Goal: Task Accomplishment & Management: Manage account settings

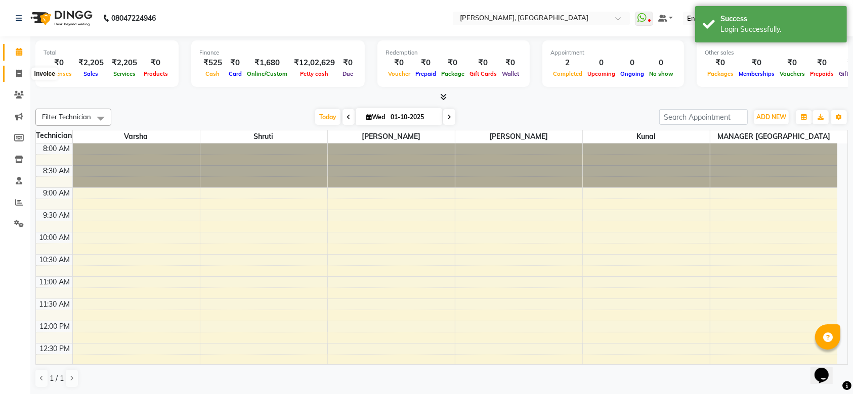
click at [20, 77] on icon at bounding box center [19, 74] width 6 height 8
select select "3755"
select select "service"
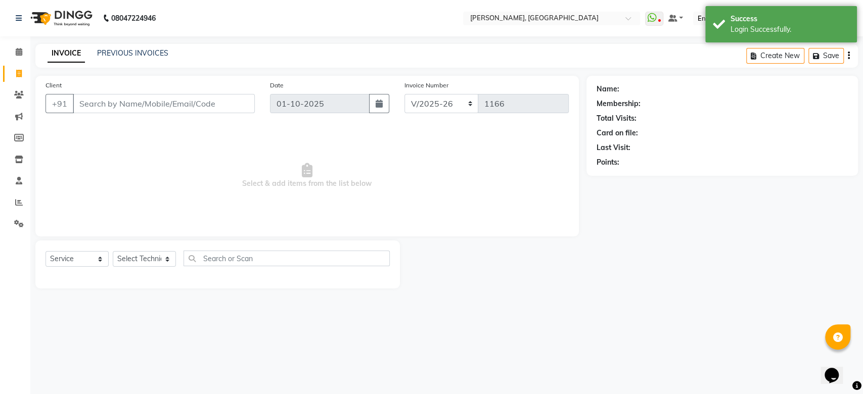
click at [146, 106] on input "Client" at bounding box center [164, 103] width 182 height 19
type input "9"
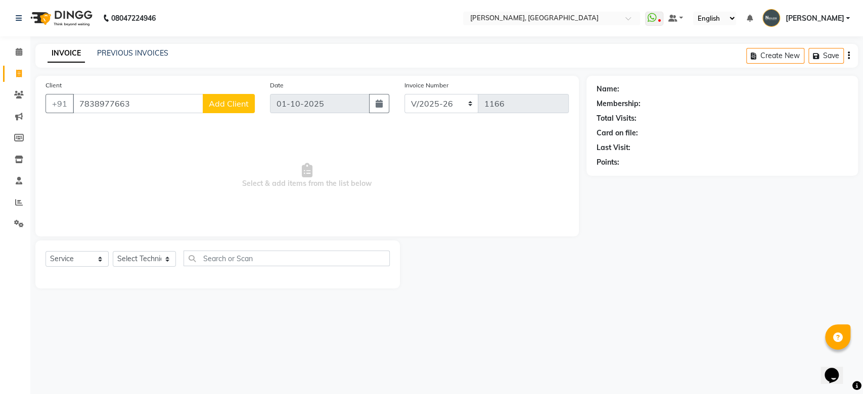
type input "7838977663"
click at [234, 101] on span "Add Client" at bounding box center [229, 104] width 40 height 10
select select "21"
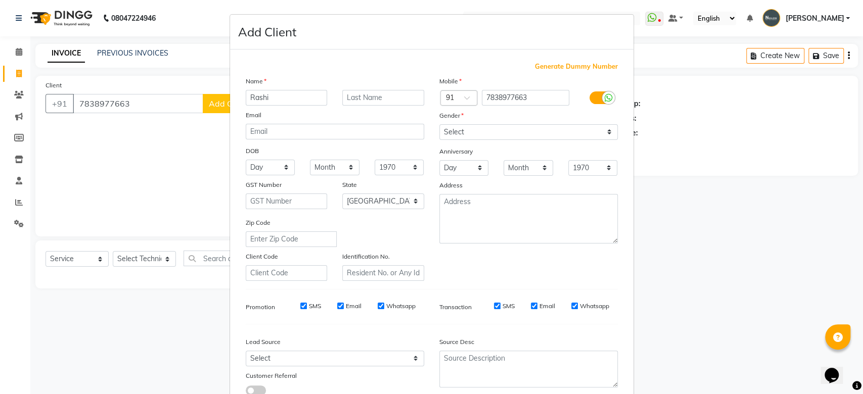
type input "Rashi"
click at [355, 95] on input "text" at bounding box center [383, 98] width 82 height 16
type input "Verma"
click at [495, 133] on select "Select Male Female Other Prefer Not To Say" at bounding box center [528, 132] width 179 height 16
select select "female"
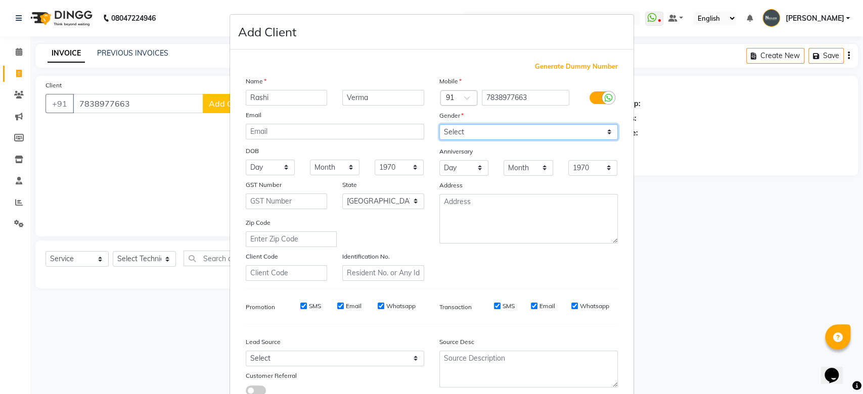
click at [439, 124] on select "Select Male Female Other Prefer Not To Say" at bounding box center [528, 132] width 179 height 16
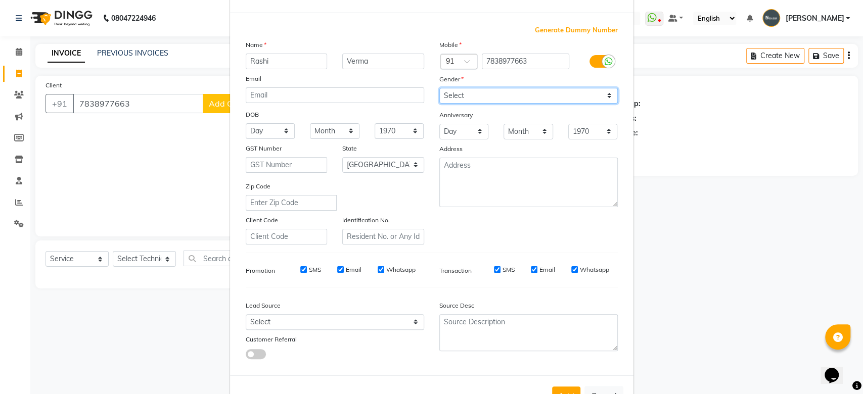
scroll to position [70, 0]
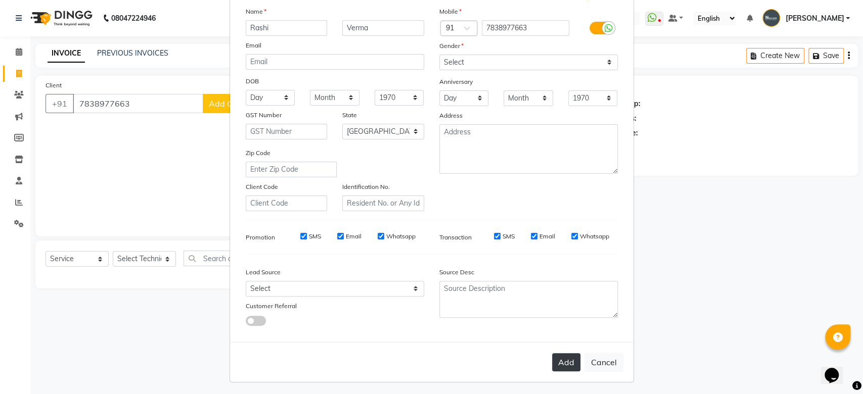
click at [562, 359] on button "Add" at bounding box center [566, 362] width 28 height 18
type input "78******63"
select select
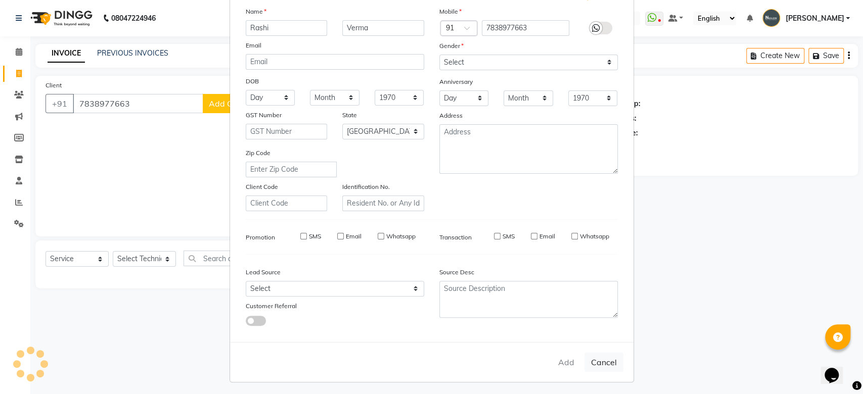
select select "null"
select select
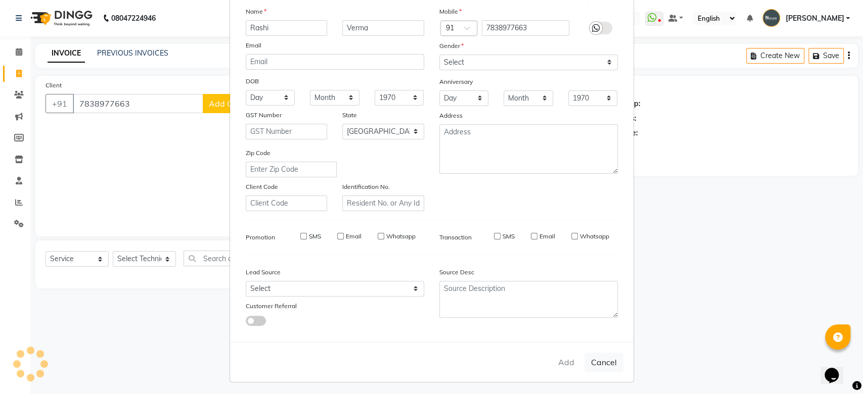
checkbox input "false"
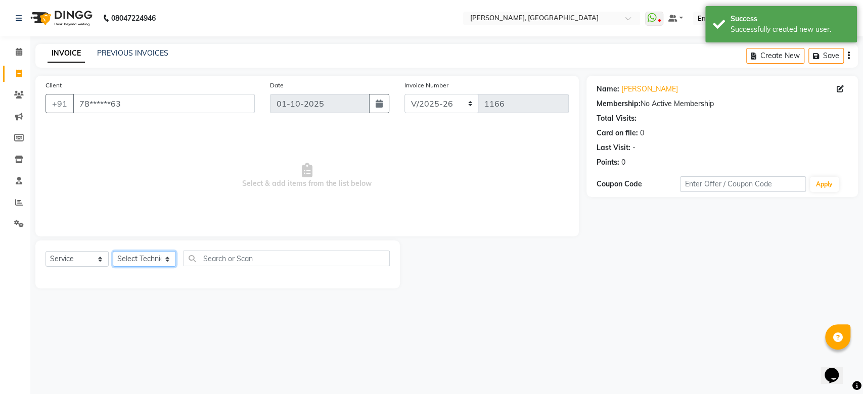
click at [136, 259] on select "Select Technician Ali Khan Manager sushma dhuvr" at bounding box center [144, 259] width 63 height 16
click at [486, 162] on span "Select & add items from the list below" at bounding box center [307, 175] width 523 height 101
click at [157, 260] on select "Select Technician Ali Khan Manager sushma dhuvr" at bounding box center [144, 259] width 63 height 16
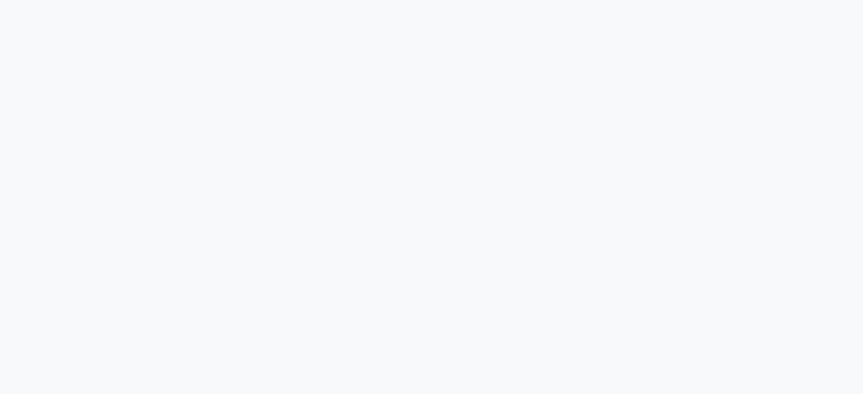
select select "service"
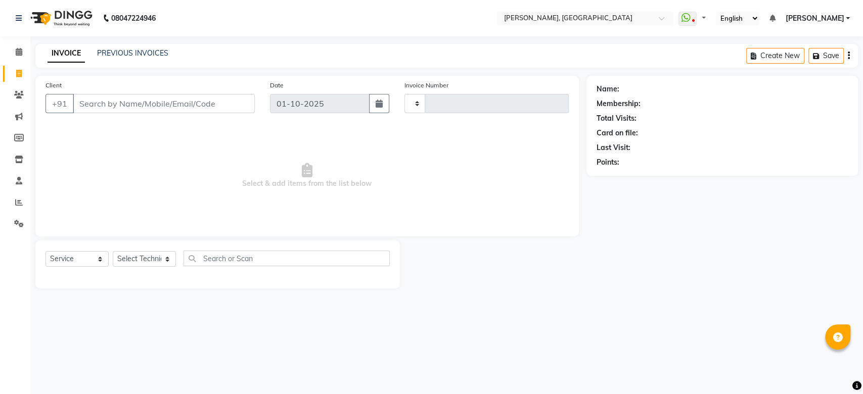
type input "1166"
select select "3755"
click at [158, 103] on input "Client" at bounding box center [164, 103] width 182 height 19
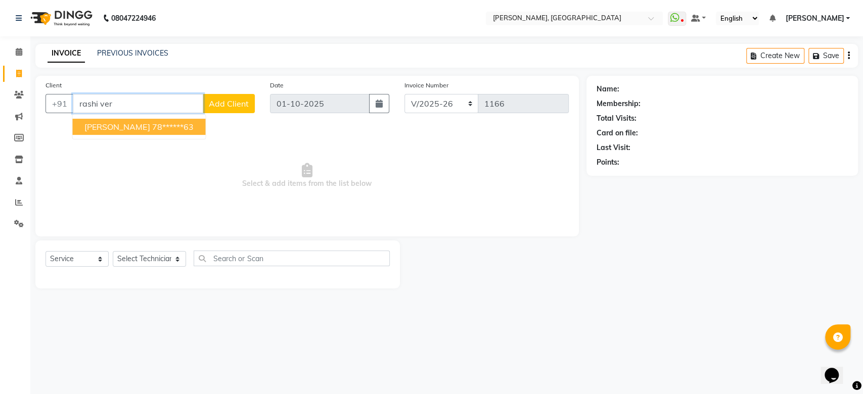
click at [156, 126] on ngb-highlight "78******63" at bounding box center [172, 127] width 41 height 10
type input "78******63"
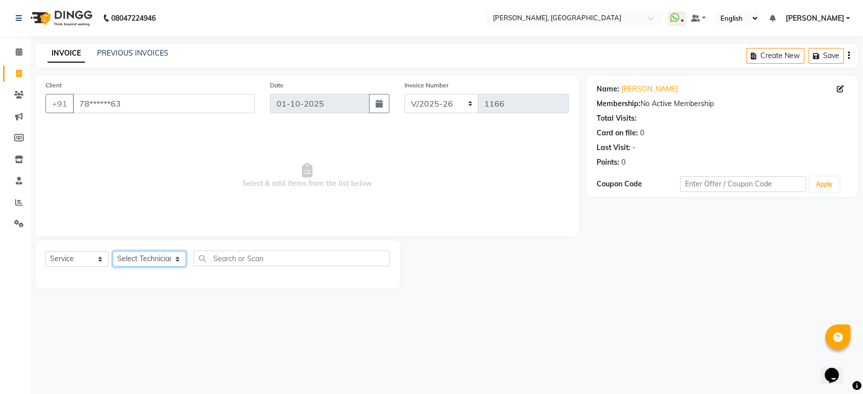
click at [151, 258] on select "Select Technician [PERSON_NAME] MANAGER GREEN [PERSON_NAME] Shruti [PERSON_NAME]" at bounding box center [149, 259] width 73 height 16
click at [113, 251] on select "Select Technician [PERSON_NAME] MANAGER GREEN [PERSON_NAME] Shruti [PERSON_NAME]" at bounding box center [149, 259] width 73 height 16
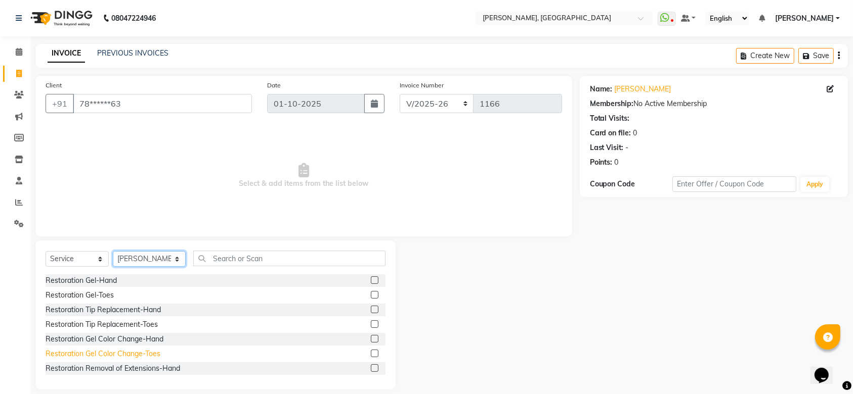
drag, startPoint x: 140, startPoint y: 261, endPoint x: 140, endPoint y: 357, distance: 95.6
click at [140, 357] on div "Select Service Product Membership Package Voucher Prepaid Gift Card Select Tech…" at bounding box center [215, 315] width 360 height 149
select select "60471"
click at [113, 251] on select "Select Technician [PERSON_NAME] MANAGER GREEN [PERSON_NAME] Shruti [PERSON_NAME]" at bounding box center [149, 259] width 73 height 16
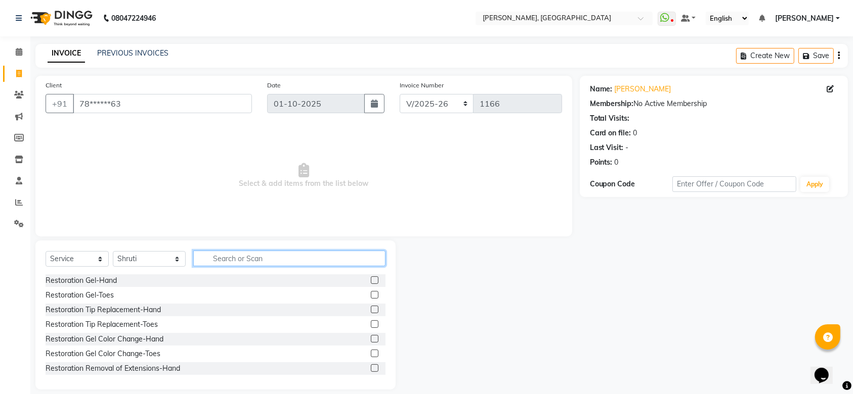
click at [264, 255] on input "text" at bounding box center [289, 259] width 192 height 16
type input "gel"
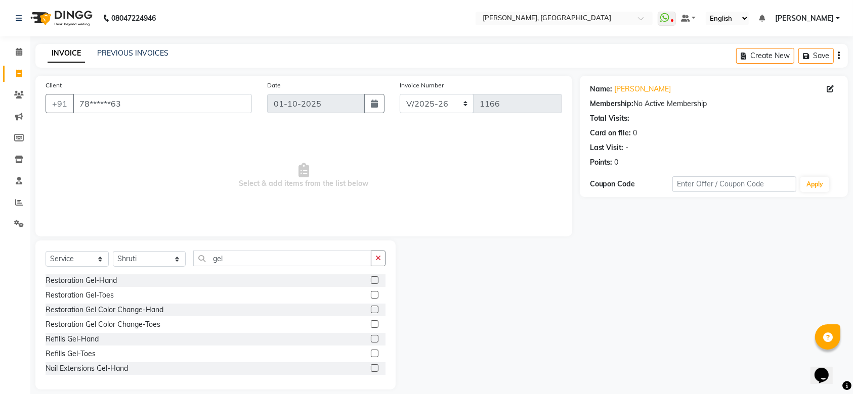
click at [371, 370] on label at bounding box center [375, 369] width 8 height 8
click at [371, 370] on input "checkbox" at bounding box center [374, 369] width 7 height 7
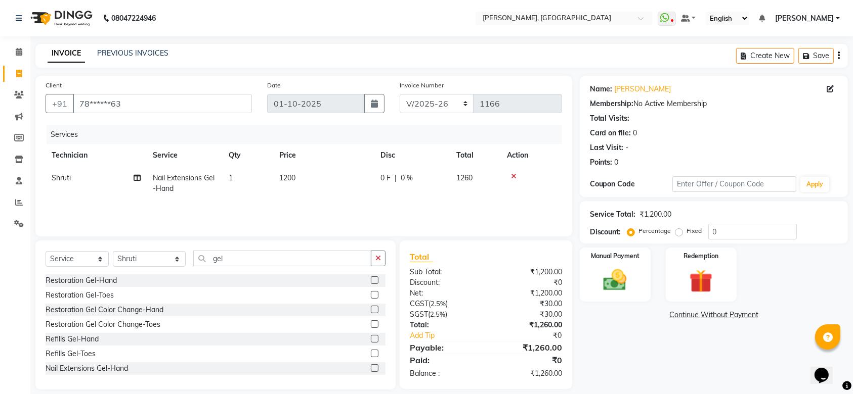
click at [371, 370] on label at bounding box center [375, 369] width 8 height 8
click at [371, 370] on input "checkbox" at bounding box center [374, 369] width 7 height 7
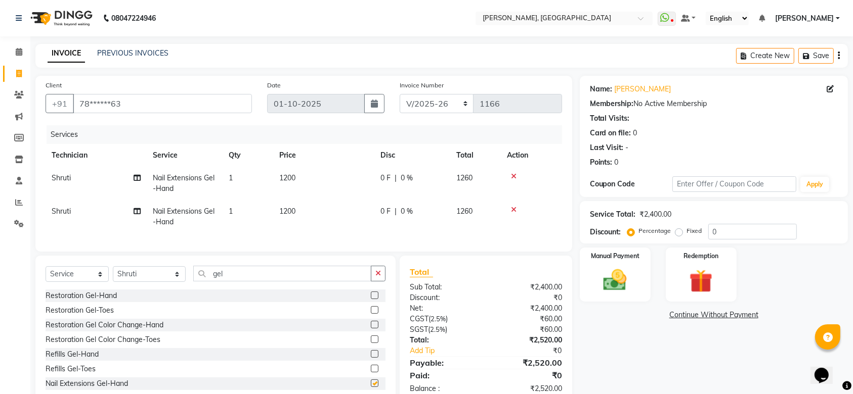
checkbox input "false"
click at [288, 176] on span "1200" at bounding box center [287, 177] width 16 height 9
select select "60471"
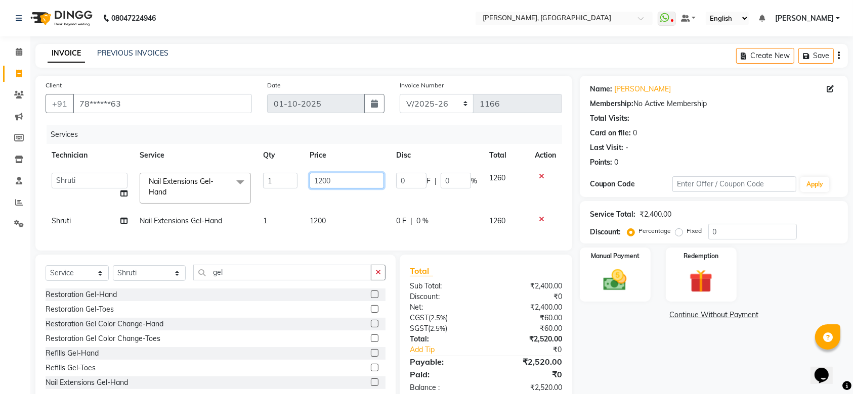
click at [324, 180] on input "1200" at bounding box center [346, 181] width 74 height 16
type input "1400"
click at [317, 220] on td "1200" at bounding box center [346, 221] width 86 height 23
select select "60471"
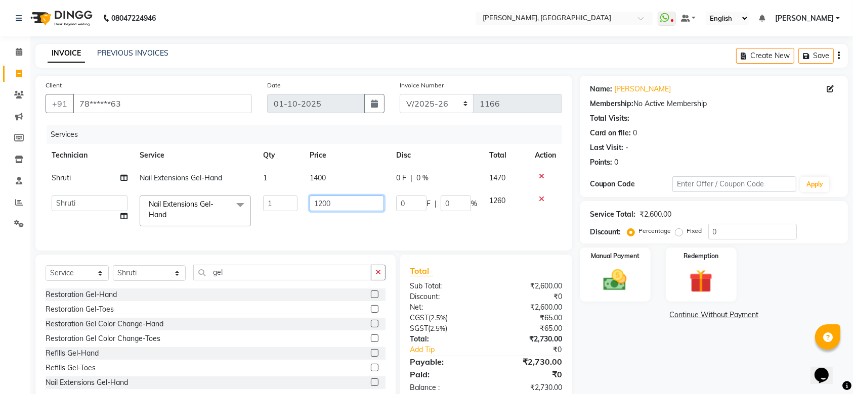
click at [322, 204] on input "1200" at bounding box center [346, 204] width 74 height 16
type input "1400"
click at [325, 227] on td "1400" at bounding box center [346, 211] width 86 height 43
select select "60471"
click at [331, 230] on td "1400" at bounding box center [346, 211] width 86 height 43
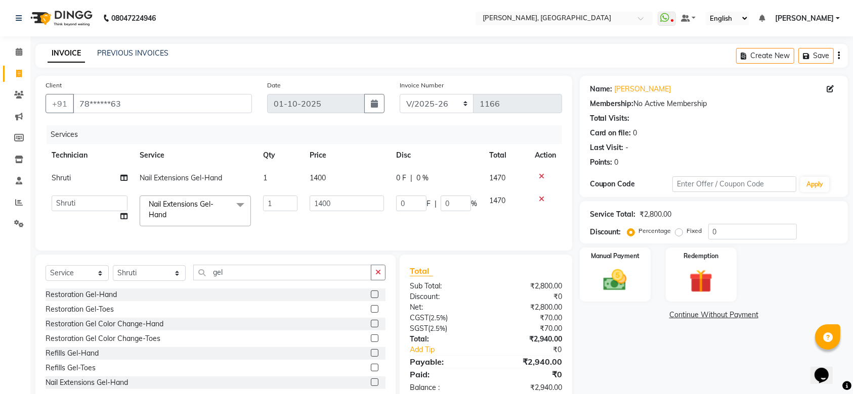
scroll to position [34, 0]
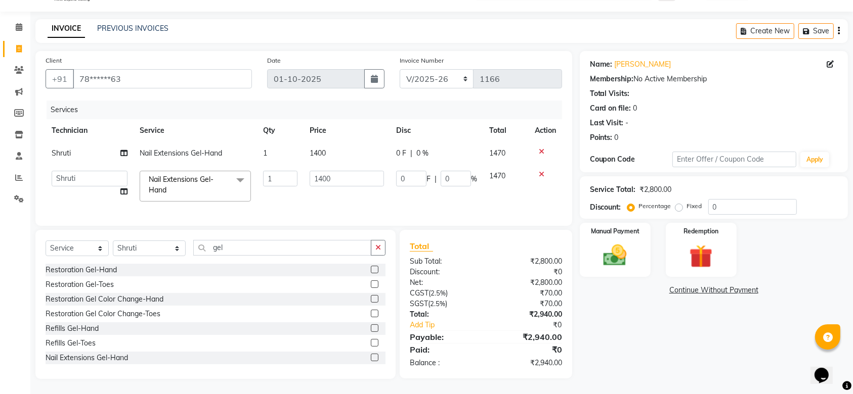
click at [311, 190] on td "1400" at bounding box center [346, 186] width 86 height 43
click at [610, 242] on img at bounding box center [614, 256] width 39 height 28
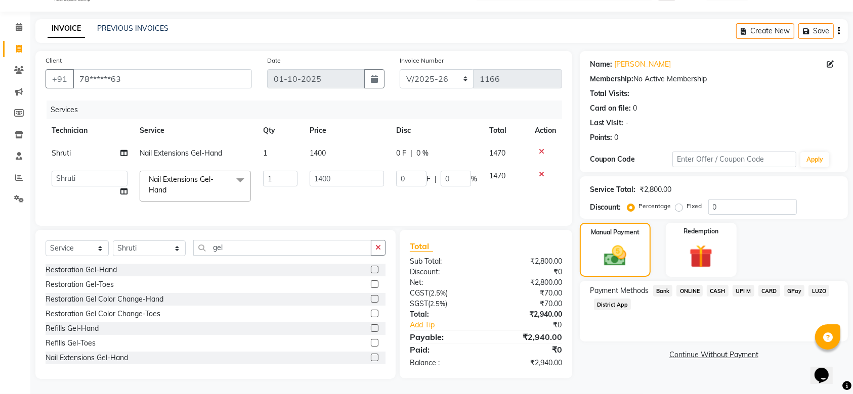
click at [720, 285] on span "CASH" at bounding box center [717, 291] width 22 height 12
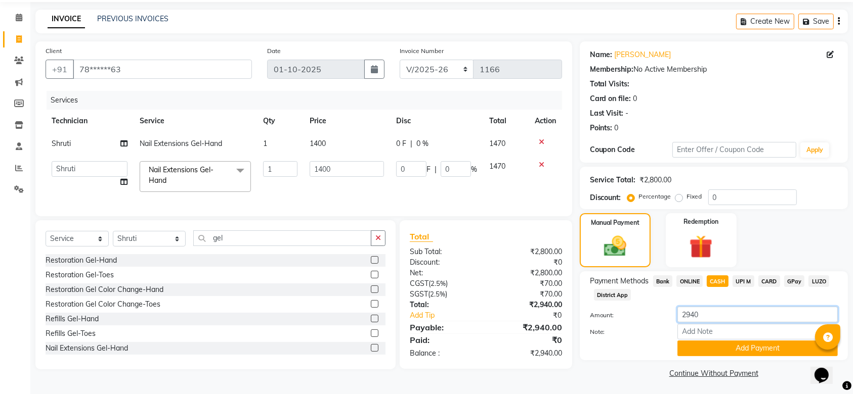
click at [722, 318] on input "2940" at bounding box center [757, 315] width 160 height 16
type input "2"
type input "1000"
click at [752, 352] on button "Add Payment" at bounding box center [757, 349] width 160 height 16
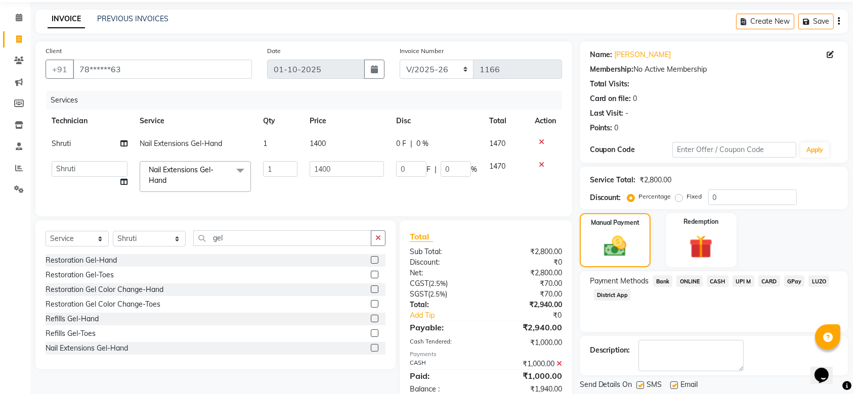
click at [691, 281] on span "ONLINE" at bounding box center [689, 282] width 26 height 12
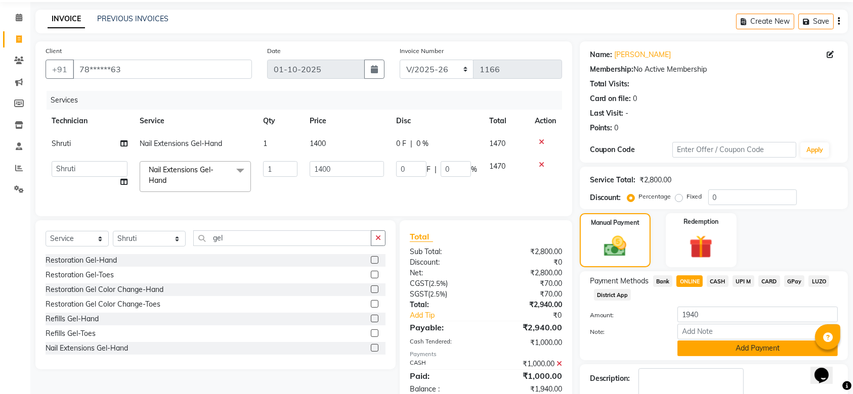
click at [741, 350] on button "Add Payment" at bounding box center [757, 349] width 160 height 16
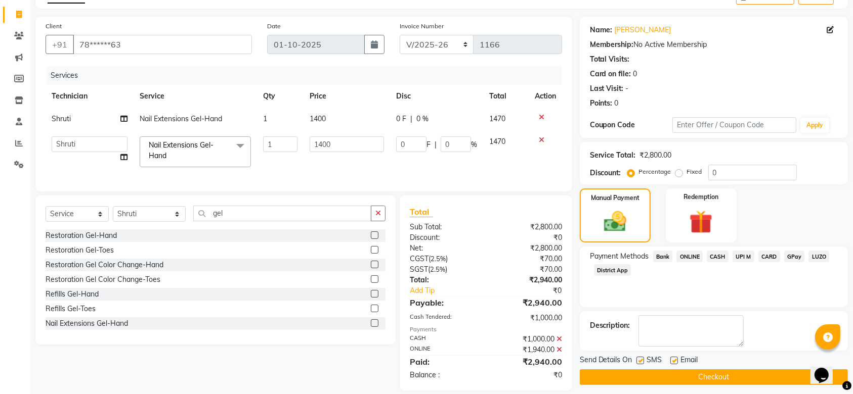
scroll to position [80, 0]
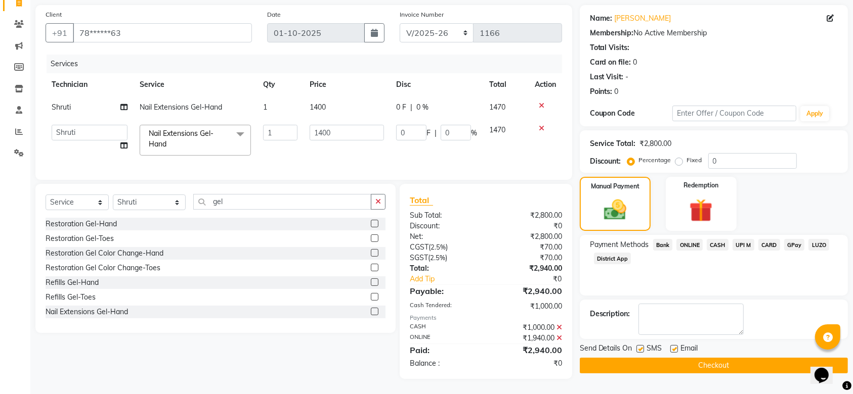
click at [719, 358] on button "Checkout" at bounding box center [714, 366] width 268 height 16
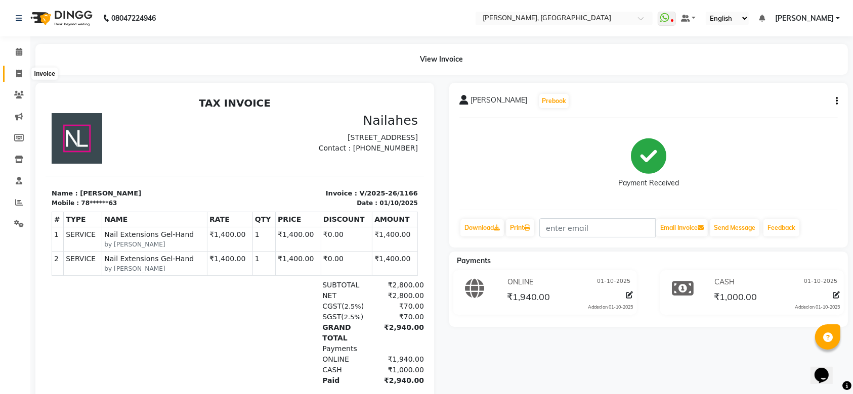
click at [21, 70] on icon at bounding box center [19, 74] width 6 height 8
select select "service"
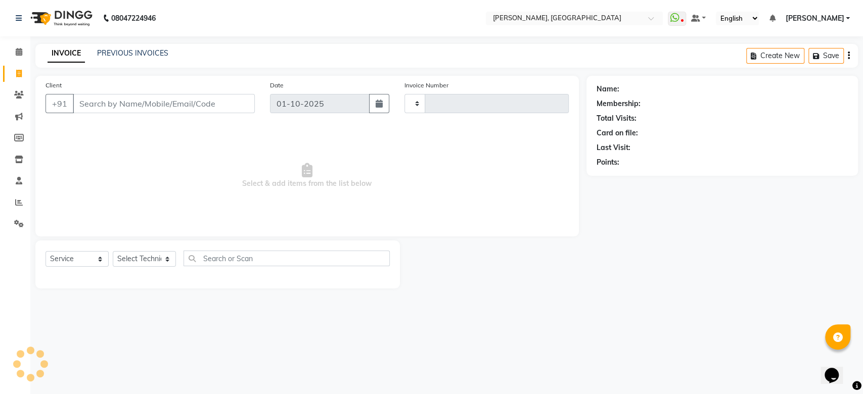
type input "1167"
select select "3755"
click at [104, 103] on input "Client" at bounding box center [164, 103] width 182 height 19
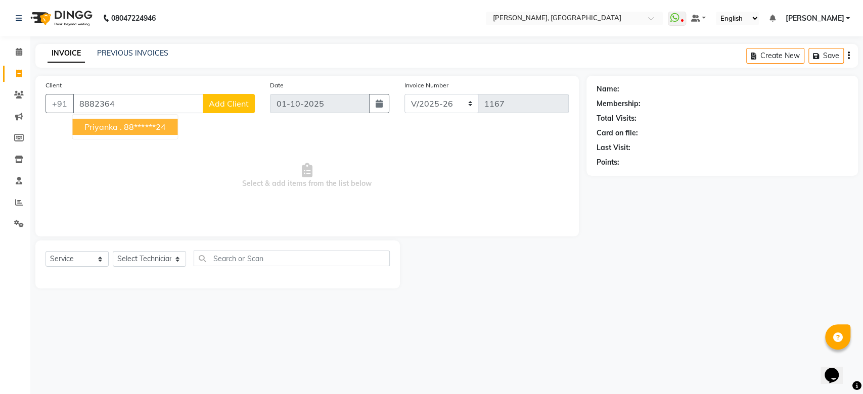
click at [132, 122] on ngb-highlight "88******24" at bounding box center [144, 127] width 41 height 10
type input "88******24"
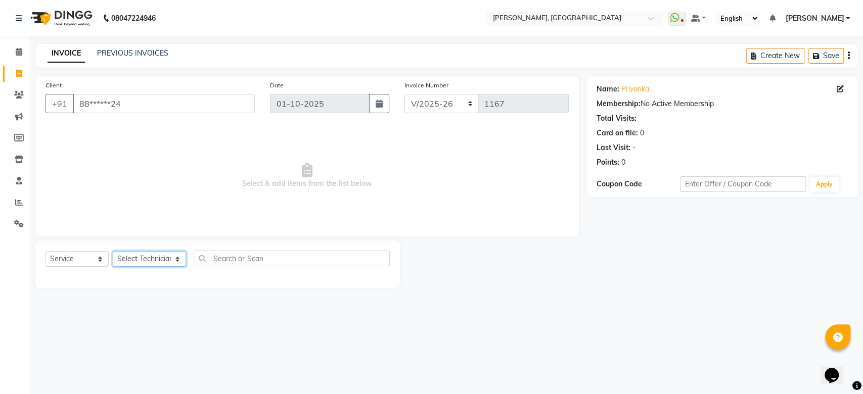
click at [155, 256] on select "Select Technician [PERSON_NAME] MANAGER GREEN [PERSON_NAME] Shruti [PERSON_NAME]" at bounding box center [149, 259] width 73 height 16
select select "80823"
click at [113, 251] on select "Select Technician [PERSON_NAME] MANAGER GREEN [PERSON_NAME] Shruti [PERSON_NAME]" at bounding box center [149, 259] width 73 height 16
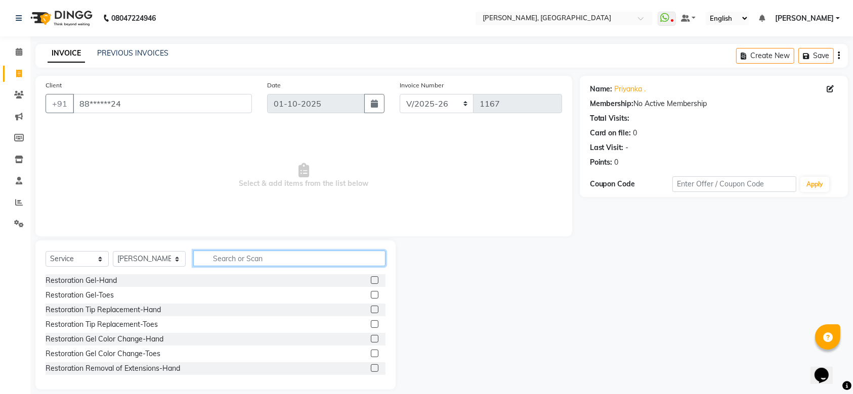
click at [246, 259] on input "text" at bounding box center [289, 259] width 192 height 16
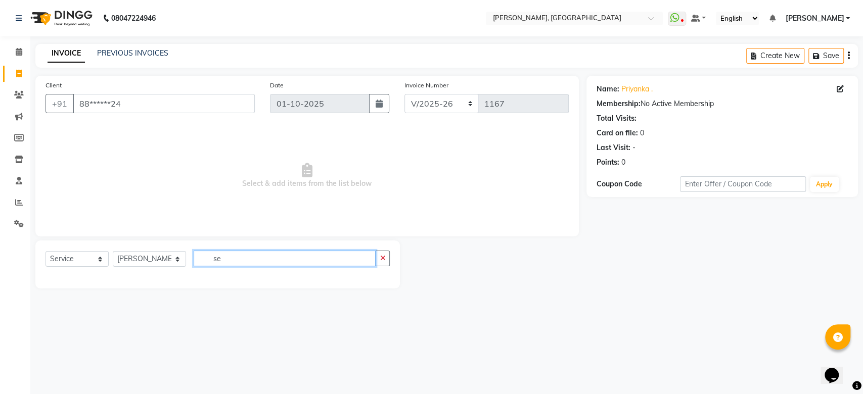
type input "s"
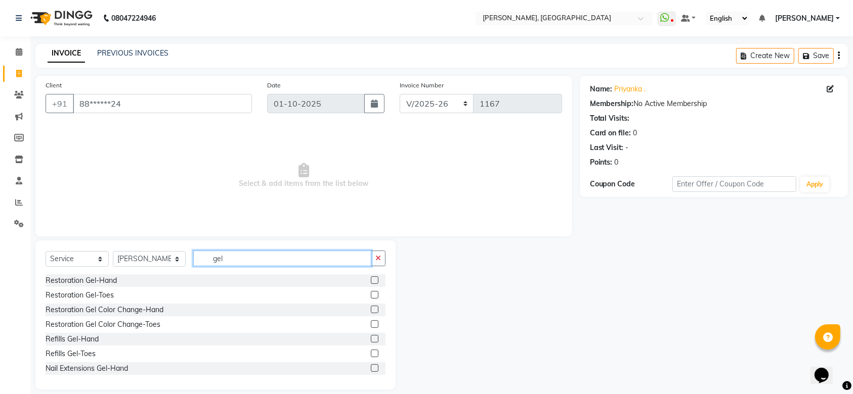
type input "gel"
click at [371, 370] on label at bounding box center [375, 369] width 8 height 8
click at [371, 370] on input "checkbox" at bounding box center [374, 369] width 7 height 7
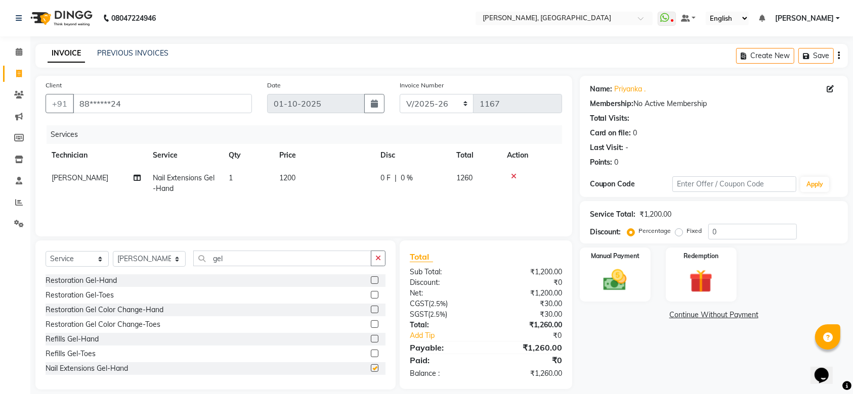
checkbox input "false"
click at [289, 181] on span "1200" at bounding box center [287, 177] width 16 height 9
select select "80823"
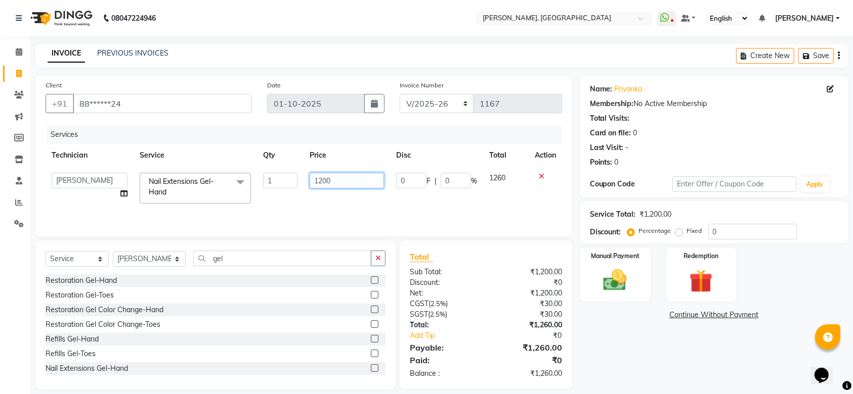
click at [324, 182] on input "1200" at bounding box center [346, 181] width 74 height 16
type input "1400"
click at [313, 216] on div "Services Technician Service Qty Price Disc Total Action [PERSON_NAME] kunal MAN…" at bounding box center [304, 175] width 516 height 101
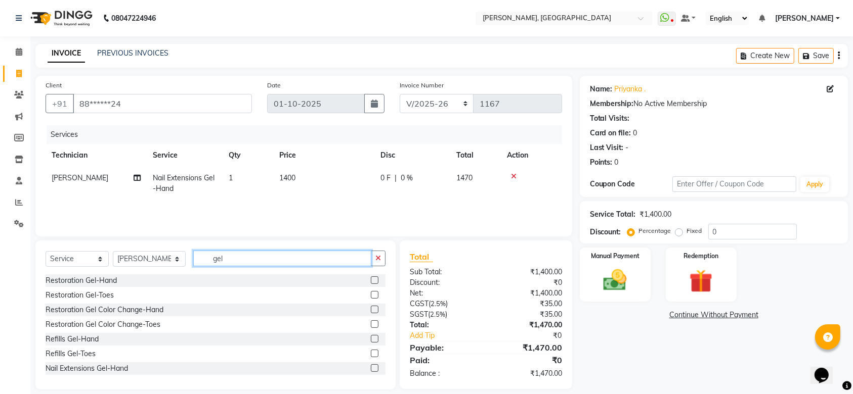
click at [284, 257] on input "gel" at bounding box center [282, 259] width 178 height 16
type input "g"
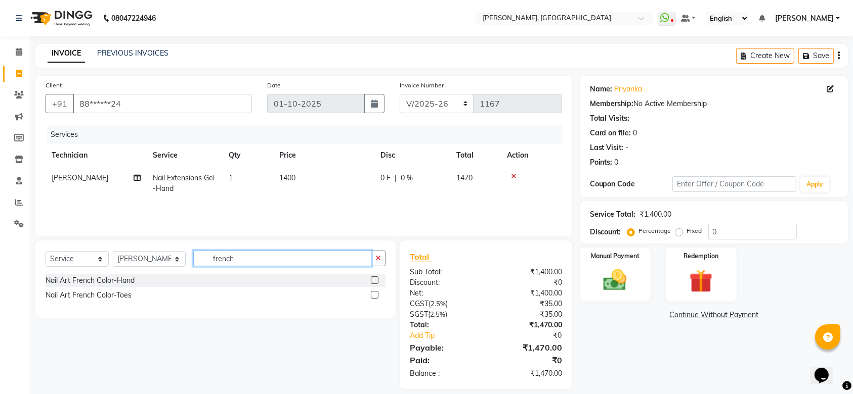
type input "french"
click at [376, 280] on label at bounding box center [375, 281] width 8 height 8
click at [376, 280] on input "checkbox" at bounding box center [374, 281] width 7 height 7
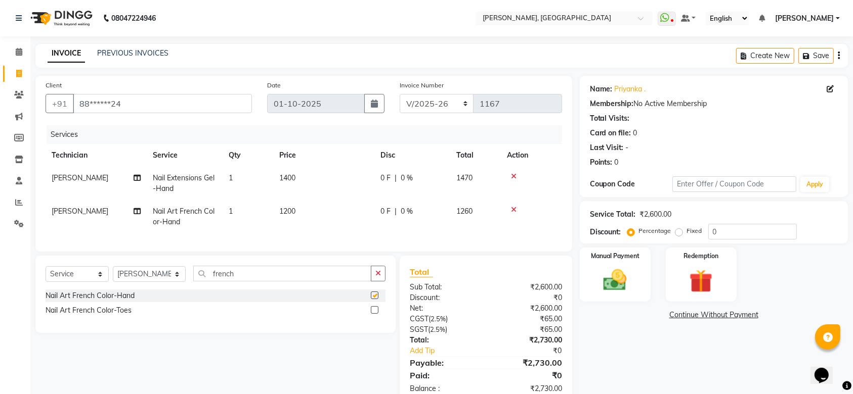
checkbox input "false"
click at [290, 211] on span "1200" at bounding box center [287, 211] width 16 height 9
select select "80823"
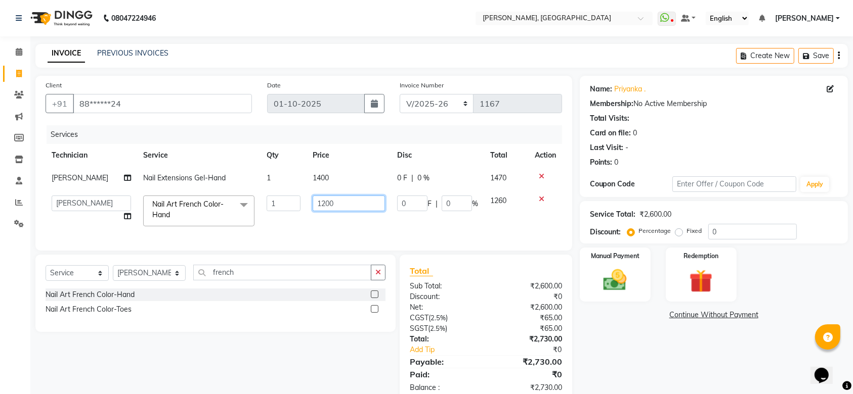
click at [336, 204] on input "1200" at bounding box center [349, 204] width 72 height 16
type input "1"
type input "700"
click at [333, 229] on td "700" at bounding box center [348, 211] width 84 height 43
select select "80823"
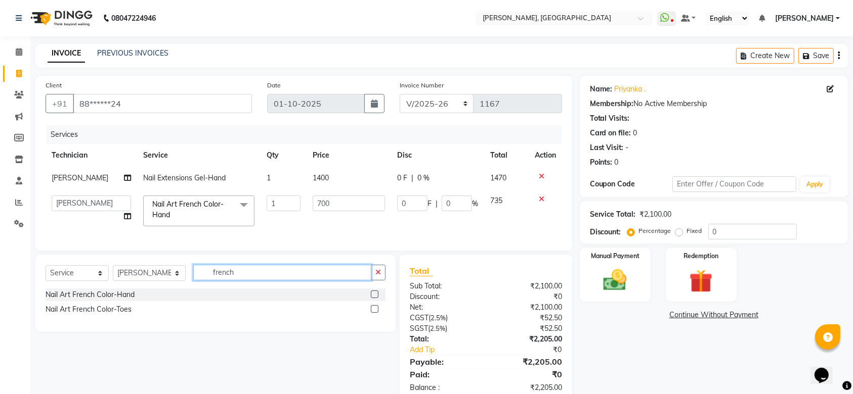
click at [234, 281] on input "french" at bounding box center [282, 273] width 178 height 16
type input "f"
type input "3d"
click at [373, 298] on label at bounding box center [375, 295] width 8 height 8
click at [373, 298] on input "checkbox" at bounding box center [374, 295] width 7 height 7
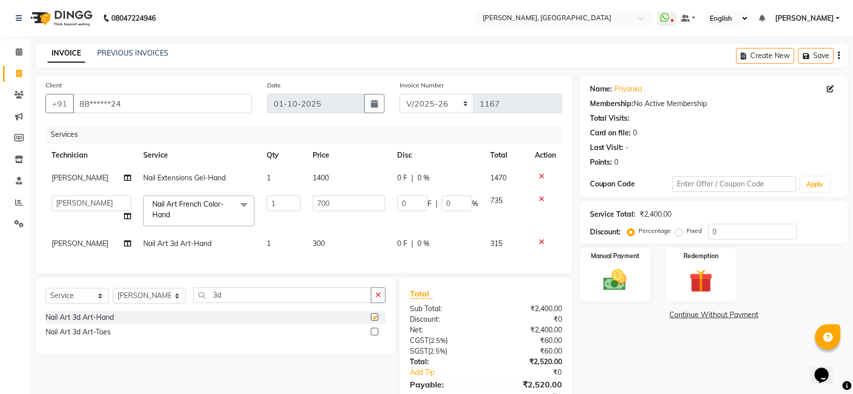
checkbox input "false"
click at [269, 245] on td "1" at bounding box center [283, 244] width 46 height 23
select select "80823"
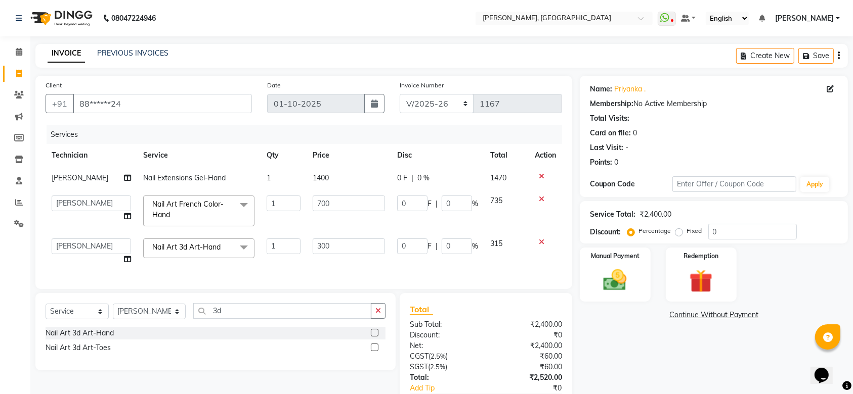
type input "3"
click at [307, 268] on div "Services Technician Service Qty Price Disc Total Action [PERSON_NAME] Nail Exte…" at bounding box center [304, 202] width 516 height 154
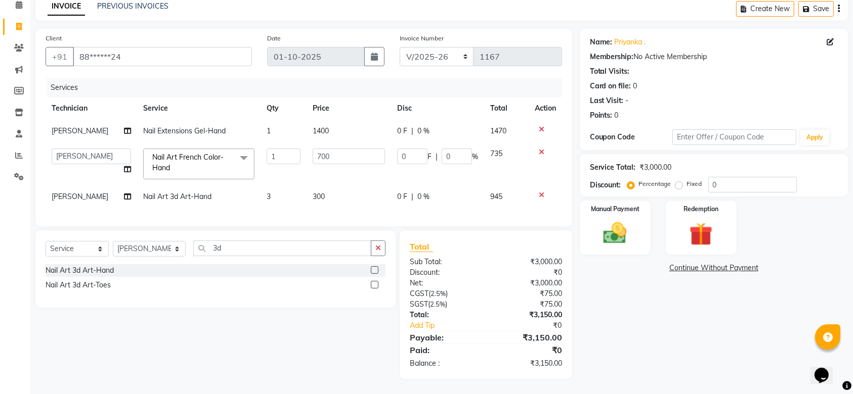
scroll to position [57, 0]
click at [687, 180] on label "Fixed" at bounding box center [694, 184] width 15 height 9
click at [679, 181] on input "Fixed" at bounding box center [680, 184] width 7 height 7
radio input "true"
click at [354, 199] on div "Services Technician Service Qty Price Disc Total Action [PERSON_NAME] Nail Exte…" at bounding box center [304, 147] width 516 height 138
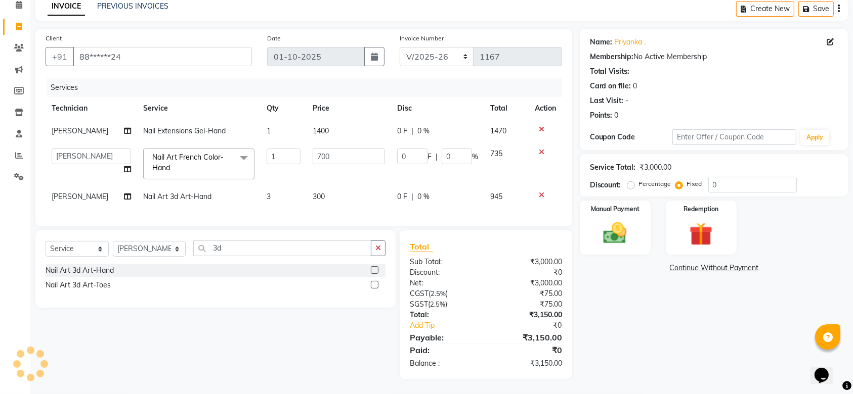
click at [271, 202] on div "Services Technician Service Qty Price Disc Total Action [PERSON_NAME] Nail Exte…" at bounding box center [304, 147] width 516 height 138
click at [317, 247] on input "3d" at bounding box center [282, 249] width 178 height 16
type input "3"
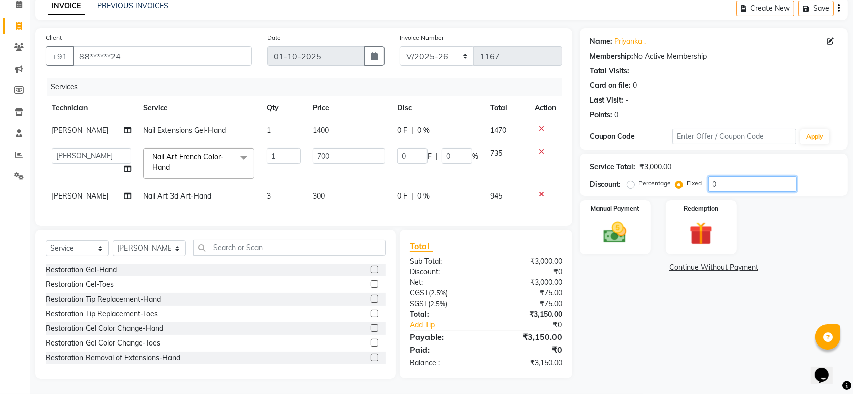
click at [775, 176] on input "0" at bounding box center [752, 184] width 88 height 16
type input "1"
type input "0.23"
type input "0.03"
type input "15"
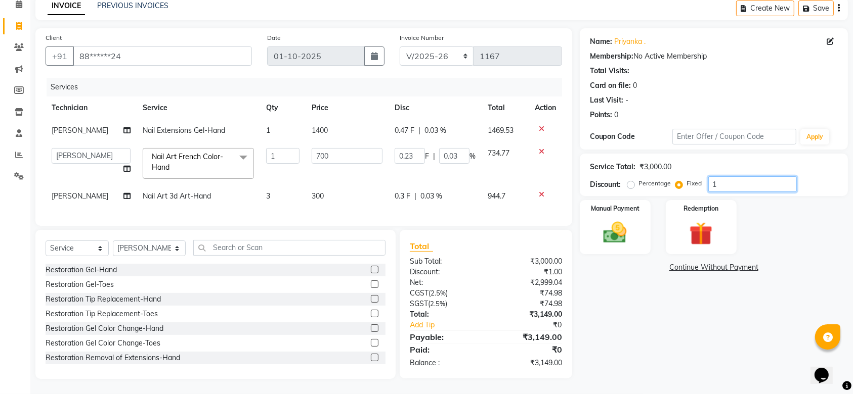
type input "3.5"
type input "0.5"
type input "150"
type input "35"
type input "5"
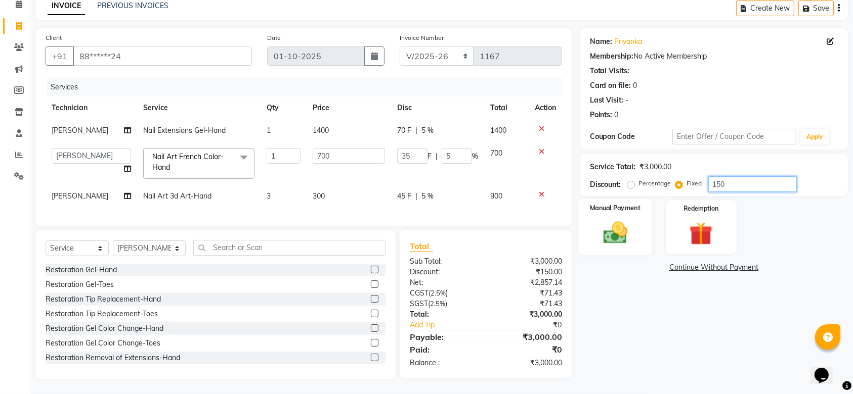
type input "150"
click at [632, 220] on img at bounding box center [614, 233] width 39 height 28
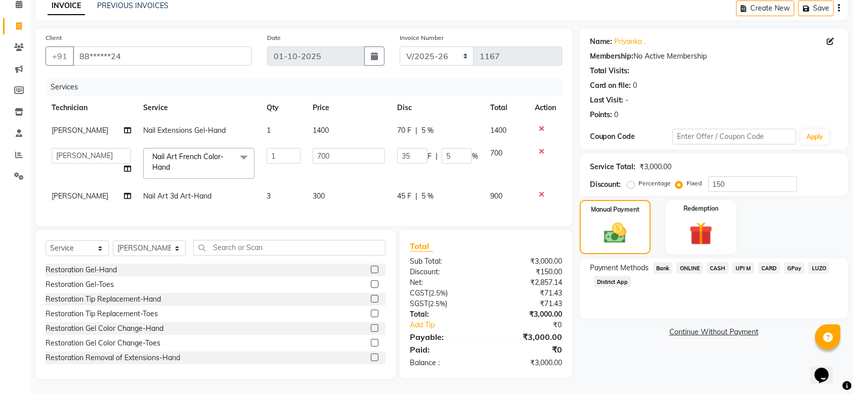
click at [696, 262] on span "ONLINE" at bounding box center [689, 268] width 26 height 12
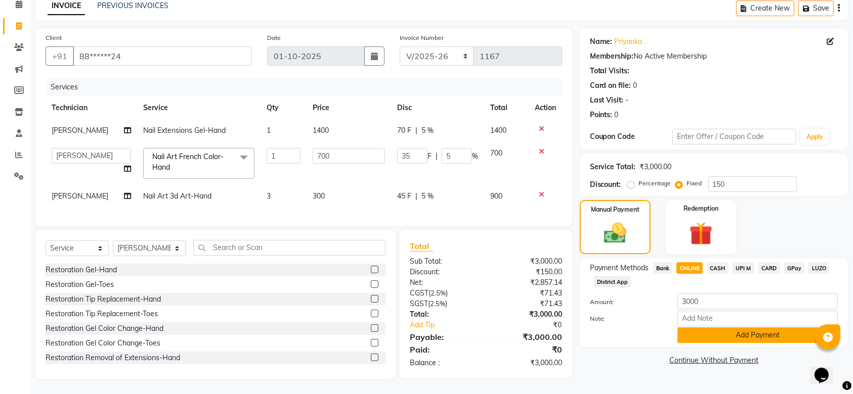
click at [723, 328] on button "Add Payment" at bounding box center [757, 336] width 160 height 16
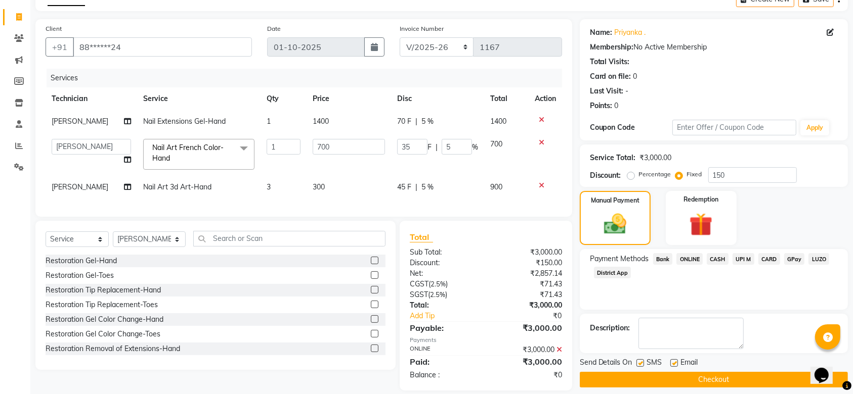
click at [639, 361] on label at bounding box center [640, 364] width 8 height 8
click at [639, 361] on input "checkbox" at bounding box center [639, 364] width 7 height 7
checkbox input "false"
click at [671, 363] on label at bounding box center [674, 364] width 8 height 8
click at [671, 363] on input "checkbox" at bounding box center [673, 364] width 7 height 7
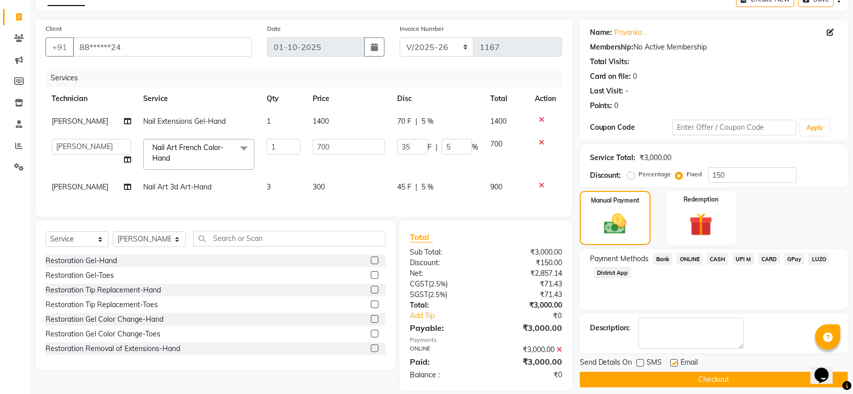
checkbox input "false"
click at [680, 381] on button "Checkout" at bounding box center [714, 380] width 268 height 16
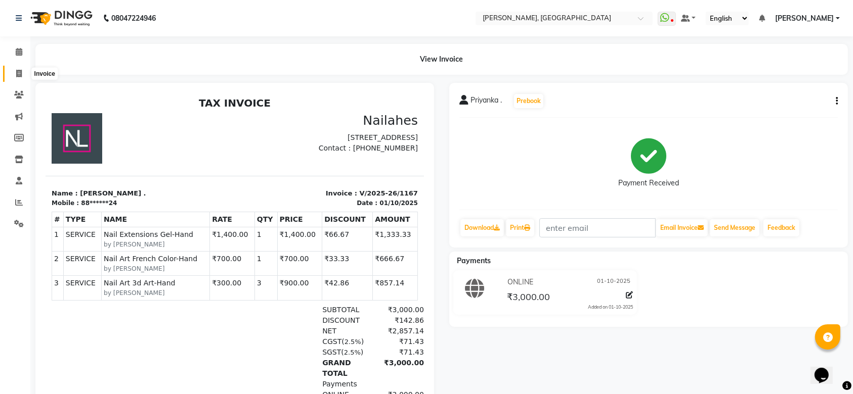
click at [17, 75] on icon at bounding box center [19, 74] width 6 height 8
select select "3755"
select select "service"
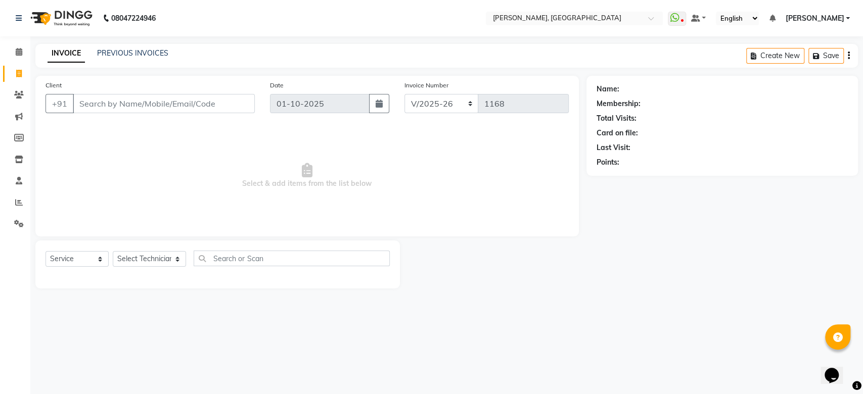
click at [186, 107] on input "Client" at bounding box center [164, 103] width 182 height 19
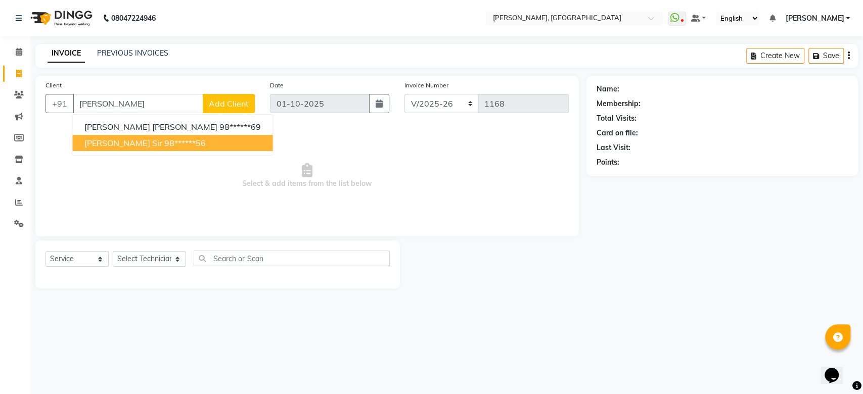
click at [177, 146] on button "[PERSON_NAME] sir 98******56" at bounding box center [172, 143] width 200 height 16
type input "98******56"
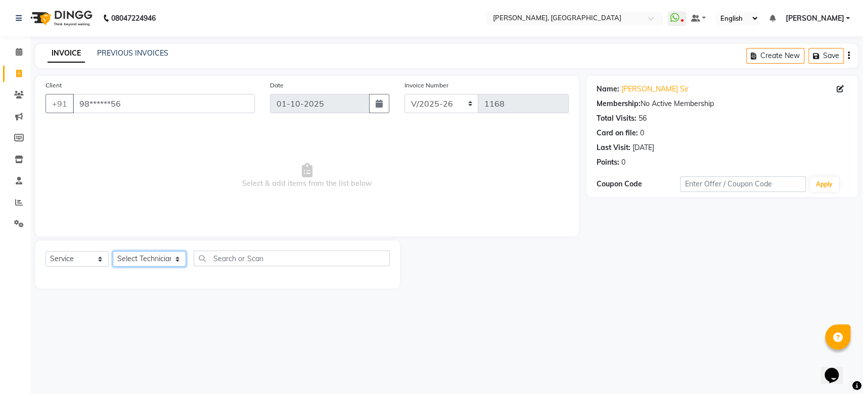
click at [139, 259] on select "Select Technician [PERSON_NAME] MANAGER GREEN [PERSON_NAME] Shruti [PERSON_NAME]" at bounding box center [149, 259] width 73 height 16
select select "80823"
click at [113, 251] on select "Select Technician [PERSON_NAME] MANAGER GREEN [PERSON_NAME] Shruti [PERSON_NAME]" at bounding box center [149, 259] width 73 height 16
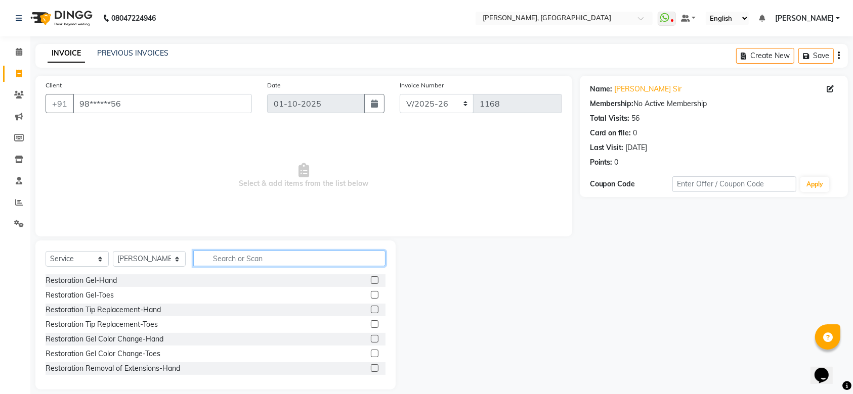
click at [255, 258] on input "text" at bounding box center [289, 259] width 192 height 16
type input "gel"
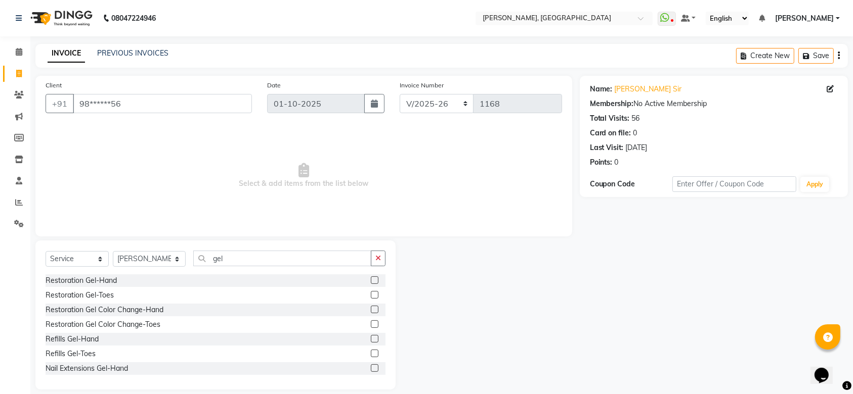
click at [371, 366] on label at bounding box center [375, 369] width 8 height 8
click at [371, 366] on input "checkbox" at bounding box center [374, 369] width 7 height 7
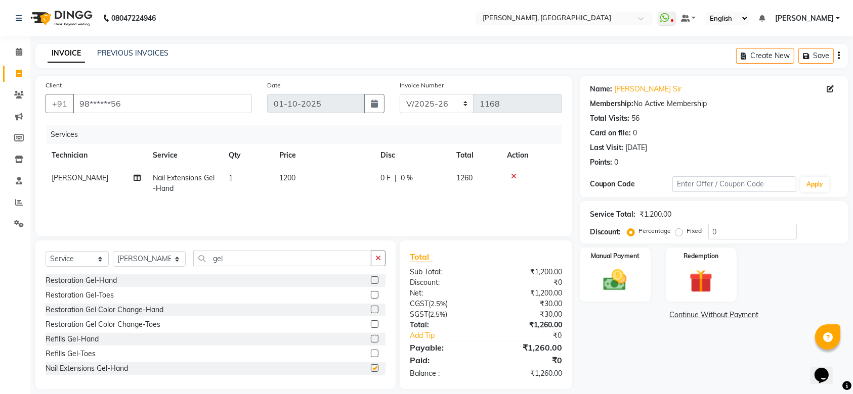
checkbox input "false"
click at [287, 173] on span "1200" at bounding box center [287, 177] width 16 height 9
select select "80823"
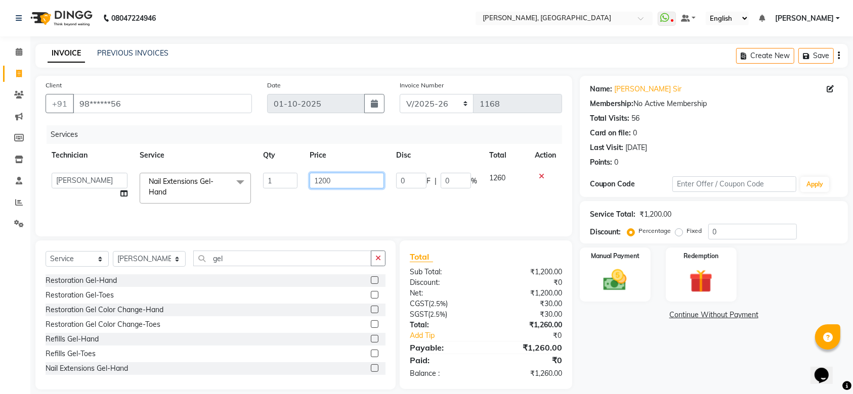
click at [322, 181] on input "1200" at bounding box center [346, 181] width 74 height 16
type input "1600"
click at [392, 208] on div "Services Technician Service Qty Price Disc Total Action [PERSON_NAME] kunal MAN…" at bounding box center [304, 175] width 516 height 101
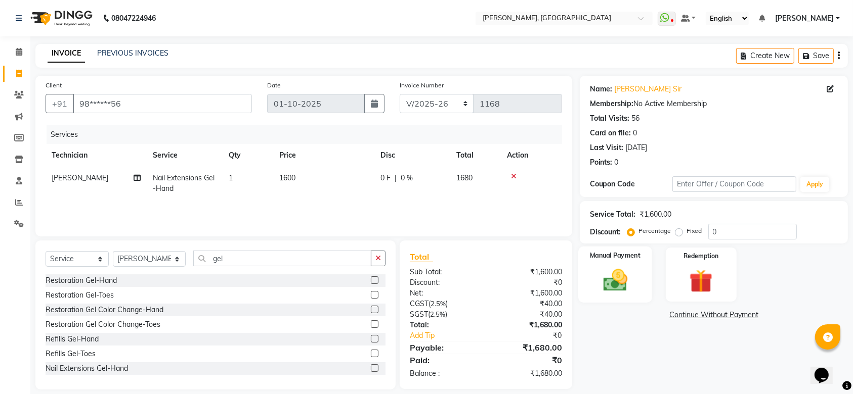
click at [602, 278] on img at bounding box center [614, 280] width 39 height 28
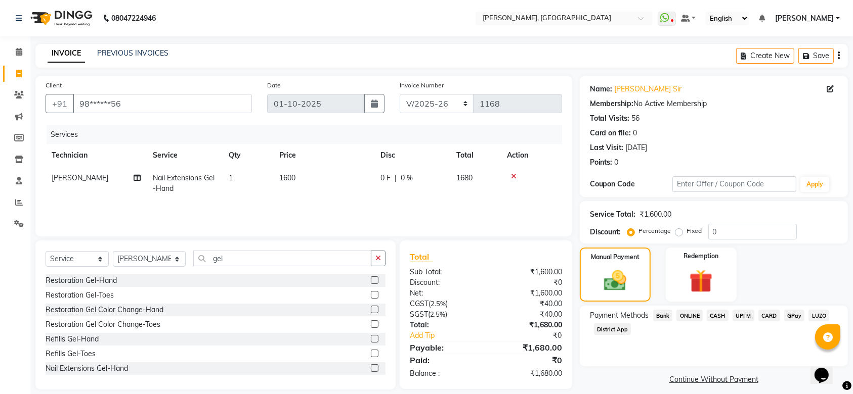
click at [689, 316] on span "ONLINE" at bounding box center [689, 316] width 26 height 12
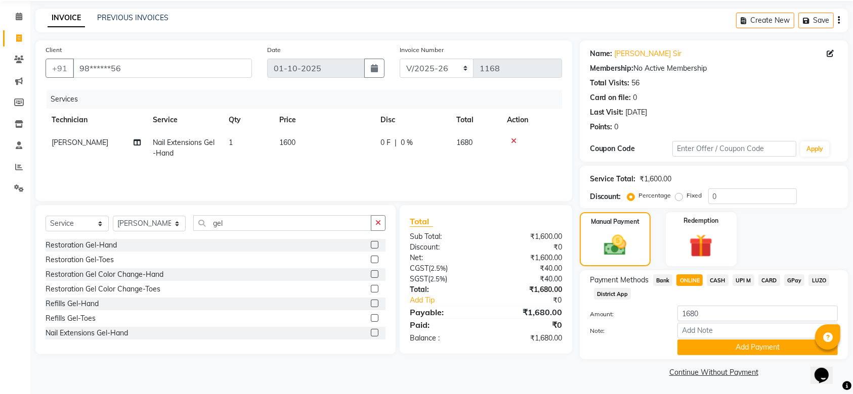
scroll to position [36, 0]
click at [709, 348] on button "Add Payment" at bounding box center [757, 347] width 160 height 16
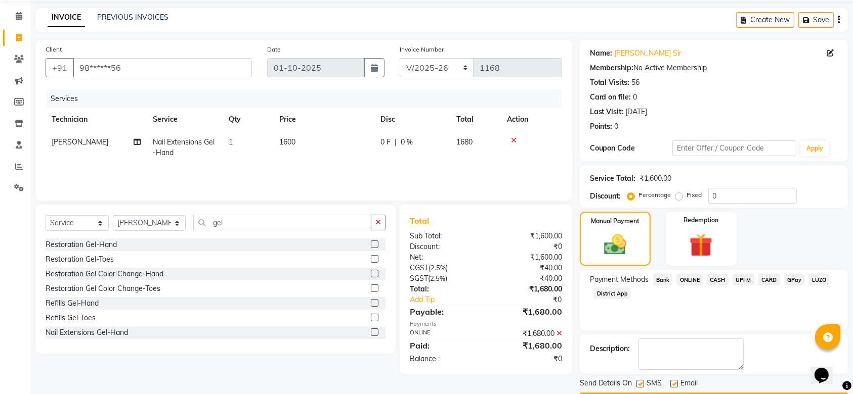
scroll to position [65, 0]
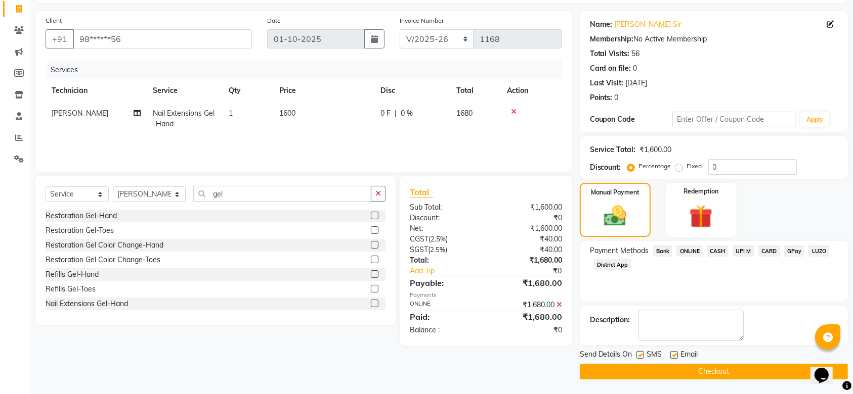
click at [701, 374] on button "Checkout" at bounding box center [714, 372] width 268 height 16
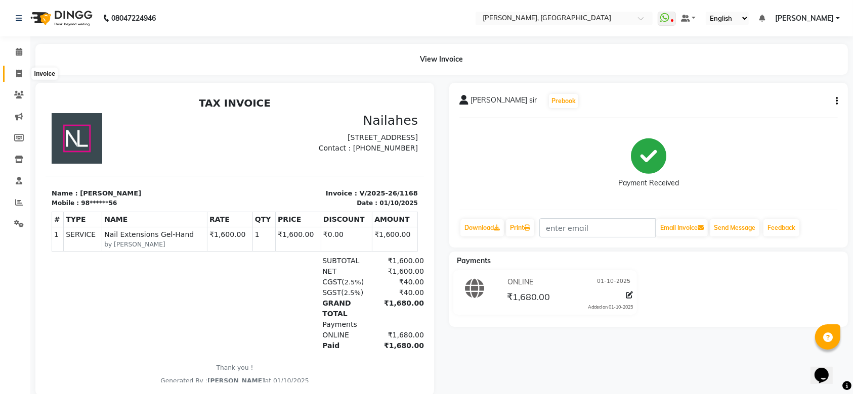
click at [23, 77] on span at bounding box center [19, 74] width 18 height 12
select select "3755"
select select "service"
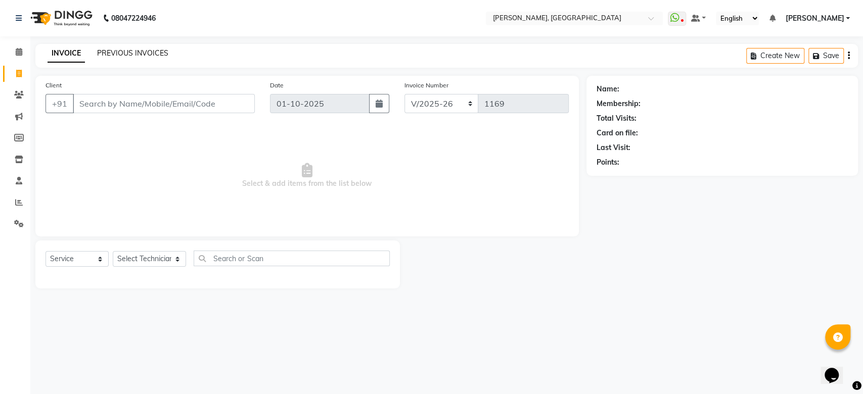
click at [140, 54] on link "PREVIOUS INVOICES" at bounding box center [132, 53] width 71 height 9
